Goal: Transaction & Acquisition: Subscribe to service/newsletter

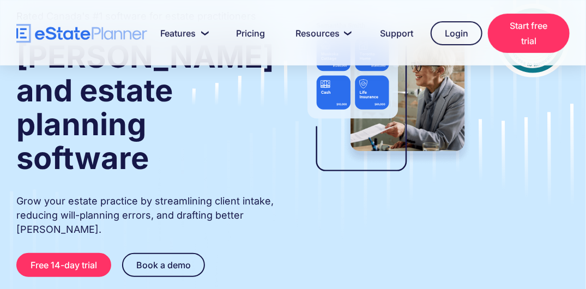
scroll to position [146, 0]
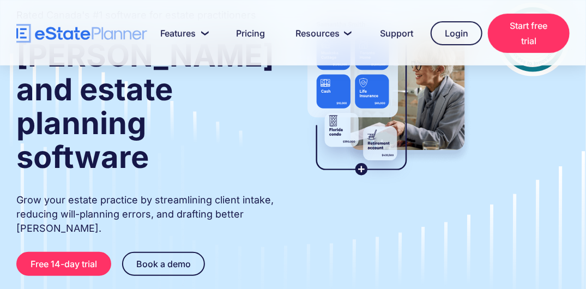
click at [10, 173] on div "Rated Canada's #1 software for estate practitioners [PERSON_NAME] and estate pl…" at bounding box center [293, 177] width 586 height 348
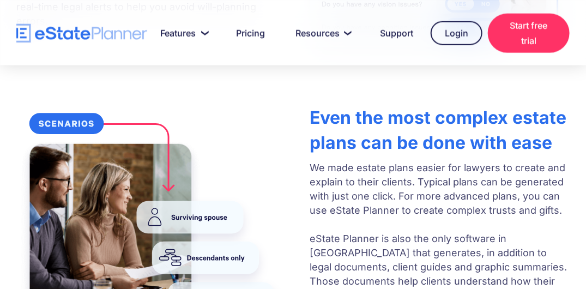
scroll to position [1963, 0]
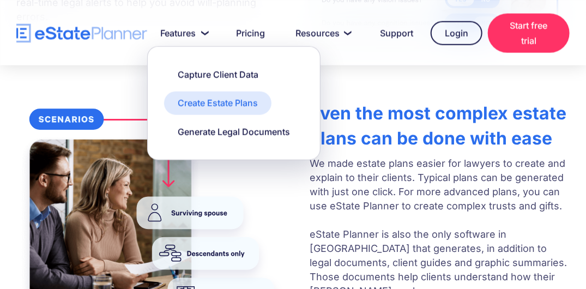
click at [225, 103] on div "Create Estate Plans" at bounding box center [218, 103] width 80 height 12
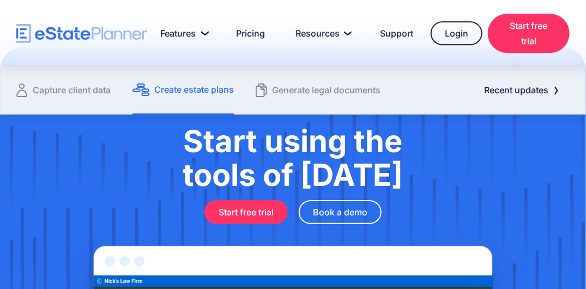
scroll to position [1327, 0]
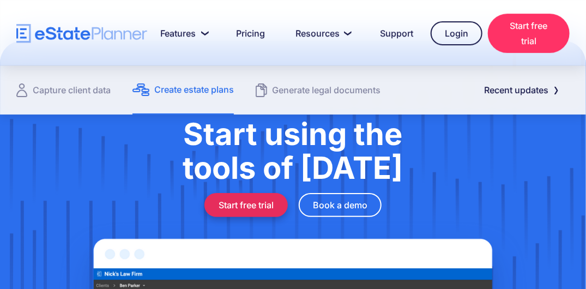
click at [260, 193] on link "Start free trial" at bounding box center [246, 205] width 83 height 24
